Goal: Complete Application Form: Complete application form

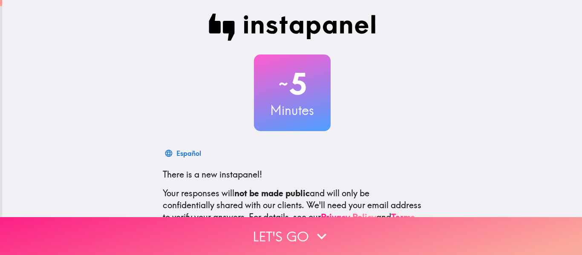
scroll to position [99, 0]
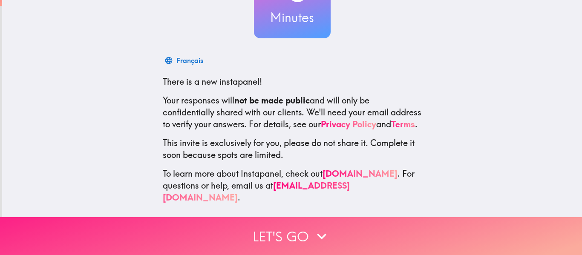
click at [306, 235] on button "Let's go" at bounding box center [291, 236] width 582 height 38
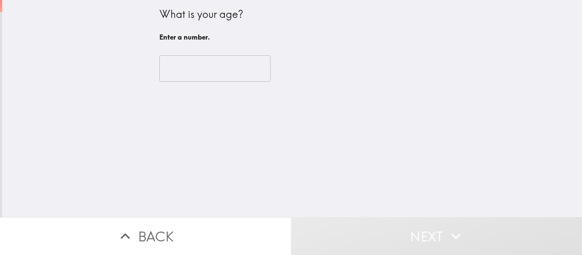
click at [191, 77] on input "number" at bounding box center [214, 68] width 111 height 26
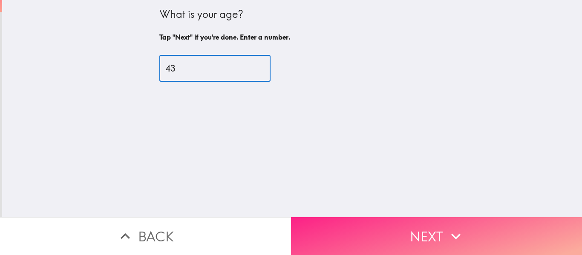
type input "43"
click at [422, 223] on button "Next" at bounding box center [436, 236] width 291 height 38
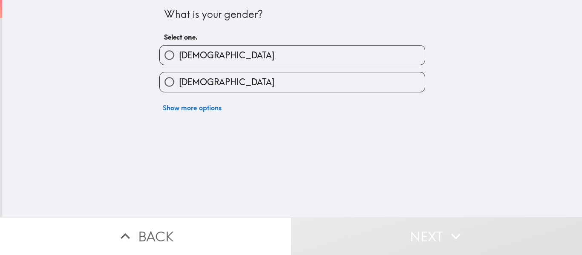
click at [258, 55] on label "[DEMOGRAPHIC_DATA]" at bounding box center [292, 55] width 265 height 19
click at [179, 55] on input "[DEMOGRAPHIC_DATA]" at bounding box center [169, 55] width 19 height 19
radio input "true"
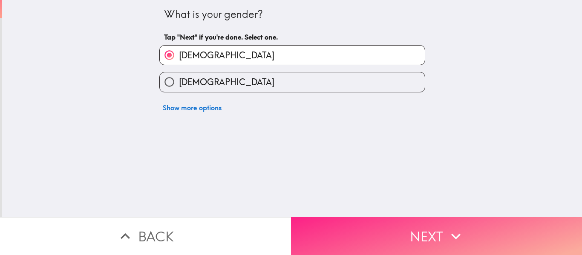
click at [413, 217] on button "Next" at bounding box center [436, 236] width 291 height 38
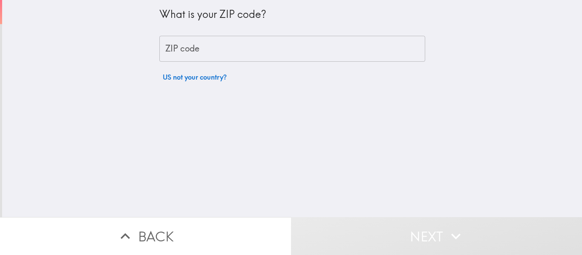
click at [218, 50] on input "ZIP code" at bounding box center [292, 49] width 266 height 26
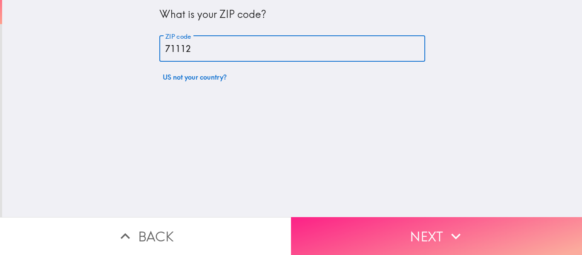
type input "71112"
click at [399, 236] on button "Next" at bounding box center [436, 236] width 291 height 38
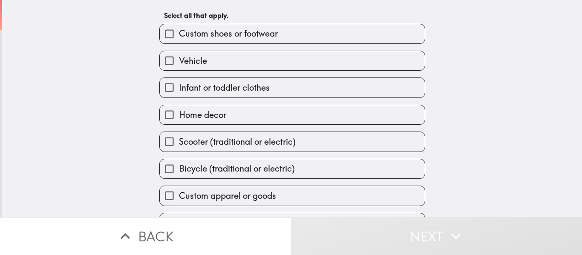
scroll to position [35, 0]
click at [284, 34] on label "Custom shoes or footwear" at bounding box center [292, 34] width 265 height 19
click at [179, 34] on input "Custom shoes or footwear" at bounding box center [169, 34] width 19 height 19
checkbox input "true"
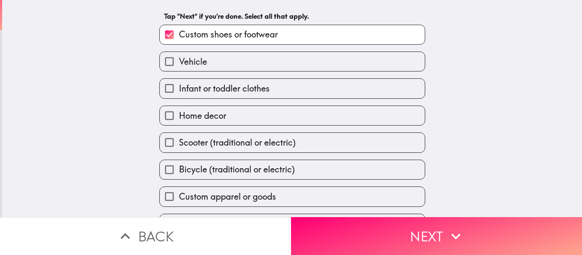
click at [269, 64] on label "Vehicle" at bounding box center [292, 61] width 265 height 19
click at [179, 64] on input "Vehicle" at bounding box center [169, 61] width 19 height 19
checkbox input "true"
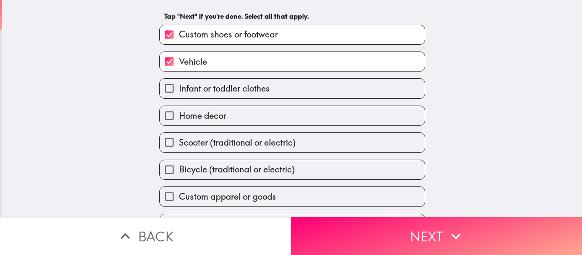
click at [262, 117] on label "Home decor" at bounding box center [292, 115] width 265 height 19
click at [179, 117] on input "Home decor" at bounding box center [169, 115] width 19 height 19
checkbox input "true"
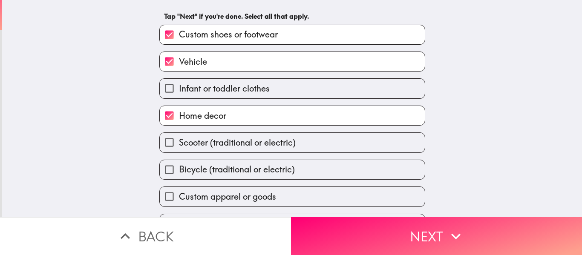
scroll to position [58, 0]
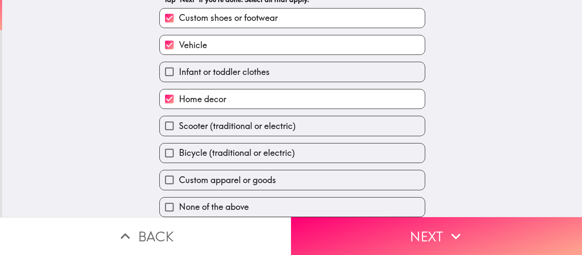
click at [305, 172] on label "Custom apparel or goods" at bounding box center [292, 179] width 265 height 19
click at [179, 172] on input "Custom apparel or goods" at bounding box center [169, 179] width 19 height 19
checkbox input "true"
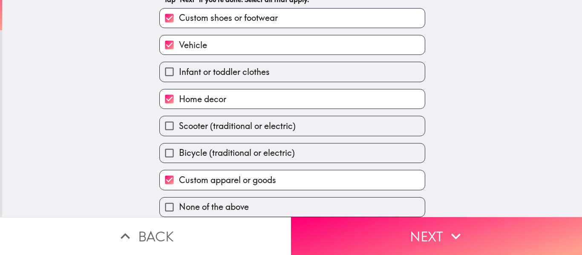
click at [303, 152] on label "Bicycle (traditional or electric)" at bounding box center [292, 153] width 265 height 19
click at [179, 152] on input "Bicycle (traditional or electric)" at bounding box center [169, 153] width 19 height 19
checkbox input "true"
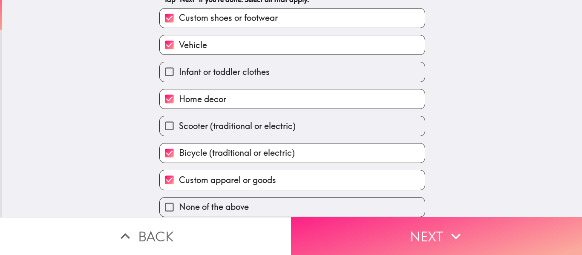
click at [389, 234] on button "Next" at bounding box center [436, 236] width 291 height 38
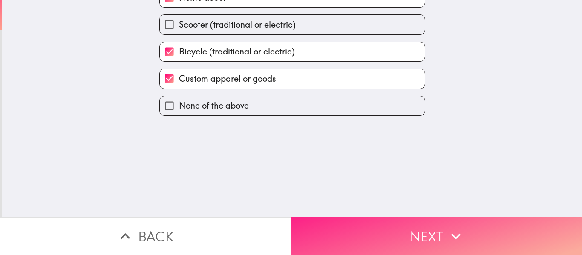
scroll to position [0, 0]
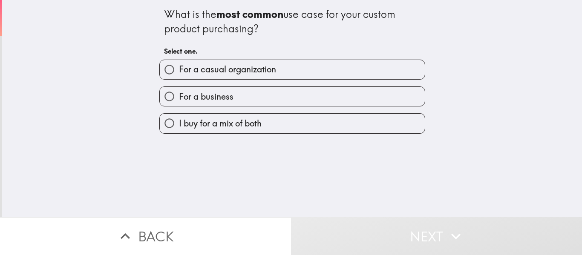
click at [300, 70] on label "For a casual organization" at bounding box center [292, 69] width 265 height 19
click at [179, 70] on input "For a casual organization" at bounding box center [169, 69] width 19 height 19
radio input "true"
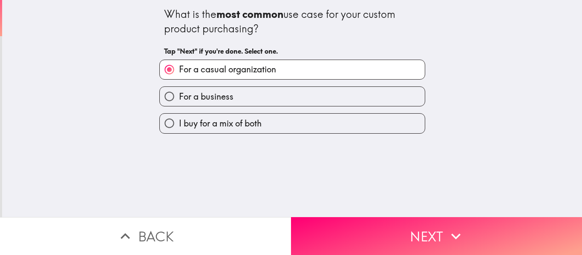
click at [310, 93] on label "For a business" at bounding box center [292, 96] width 265 height 19
click at [179, 93] on input "For a business" at bounding box center [169, 96] width 19 height 19
radio input "true"
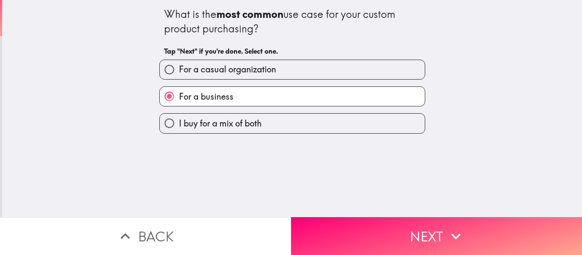
click at [322, 125] on label "I buy for a mix of both" at bounding box center [292, 123] width 265 height 19
click at [179, 125] on input "I buy for a mix of both" at bounding box center [169, 123] width 19 height 19
radio input "true"
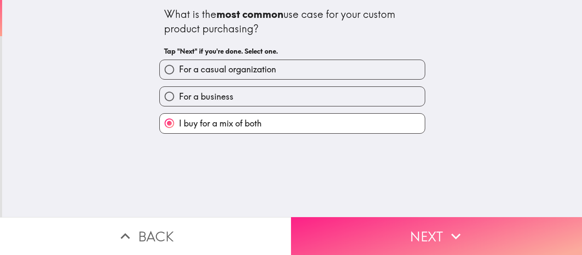
click at [380, 228] on button "Next" at bounding box center [436, 236] width 291 height 38
